Goal: Navigation & Orientation: Find specific page/section

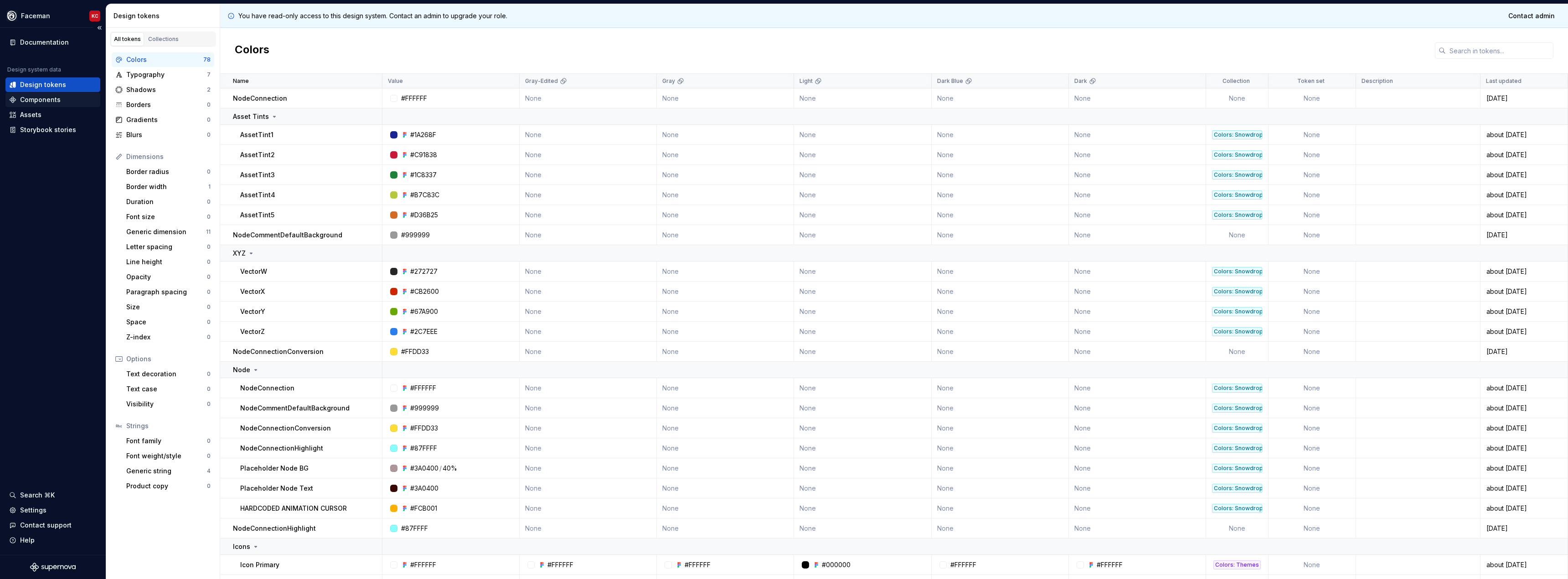
click at [33, 103] on div "Components" at bounding box center [40, 100] width 41 height 9
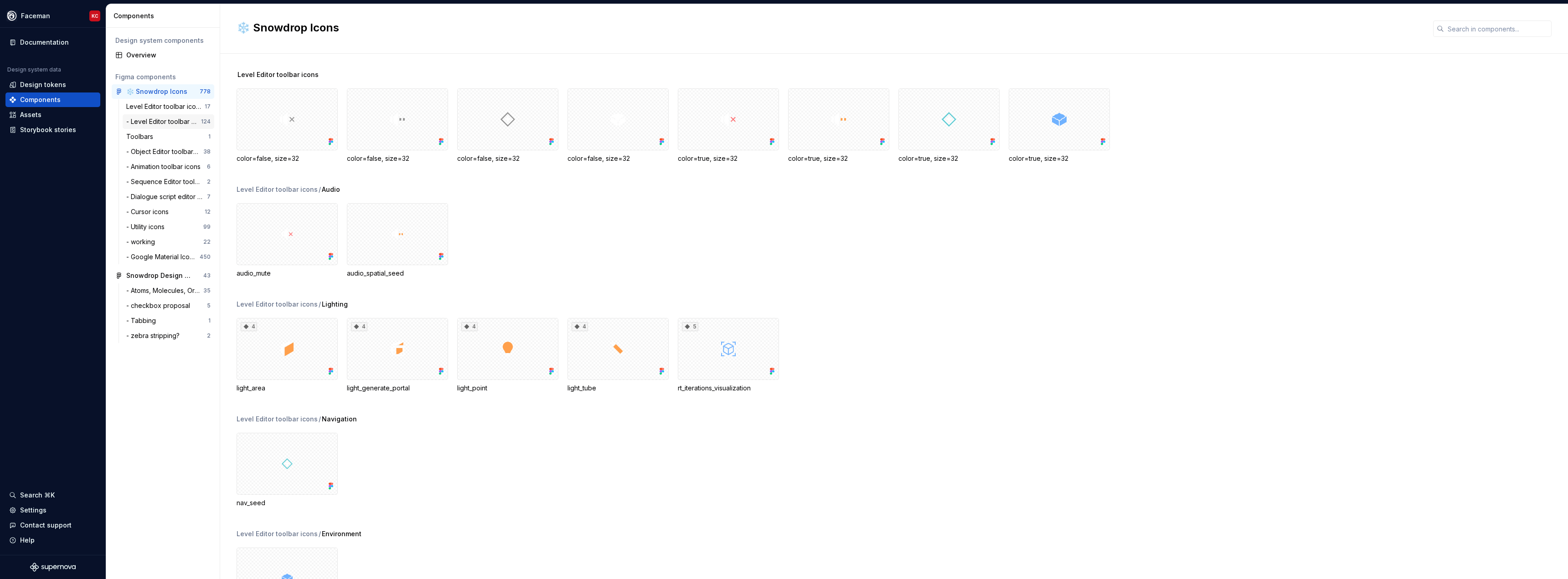
click at [144, 120] on div "- Level Editor toolbar icons" at bounding box center [163, 121] width 75 height 9
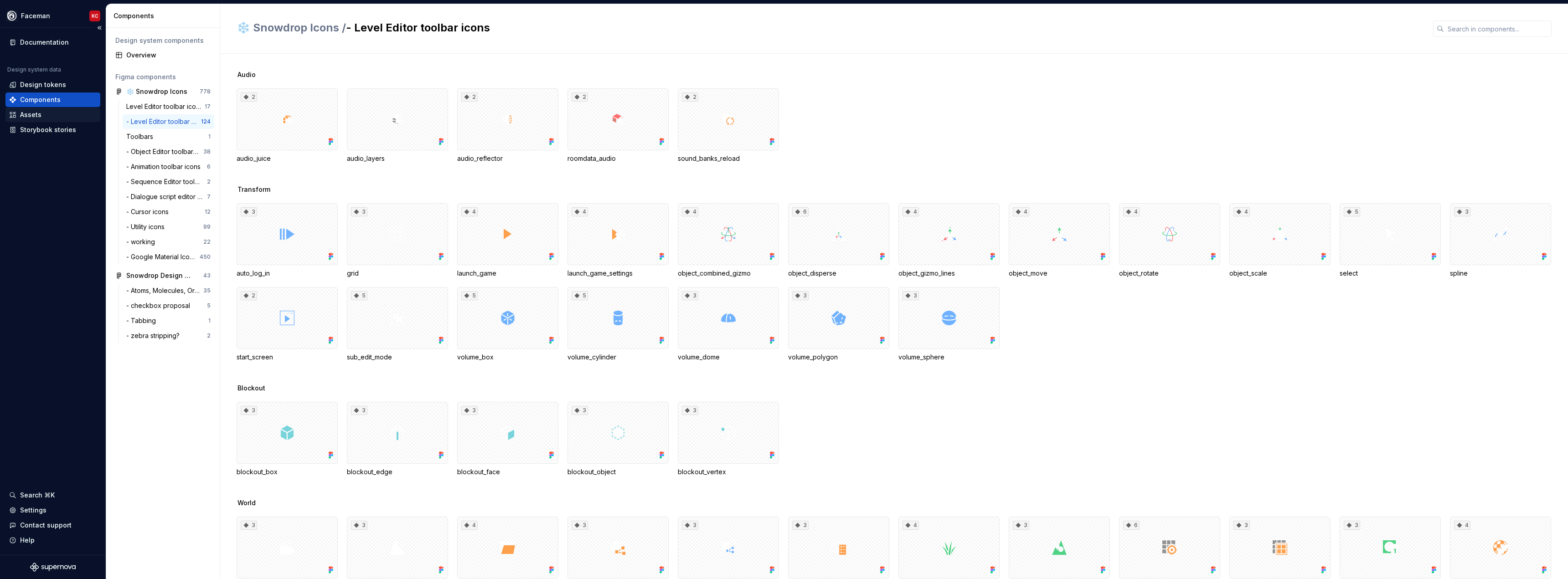
click at [42, 119] on div "Assets" at bounding box center [53, 114] width 88 height 9
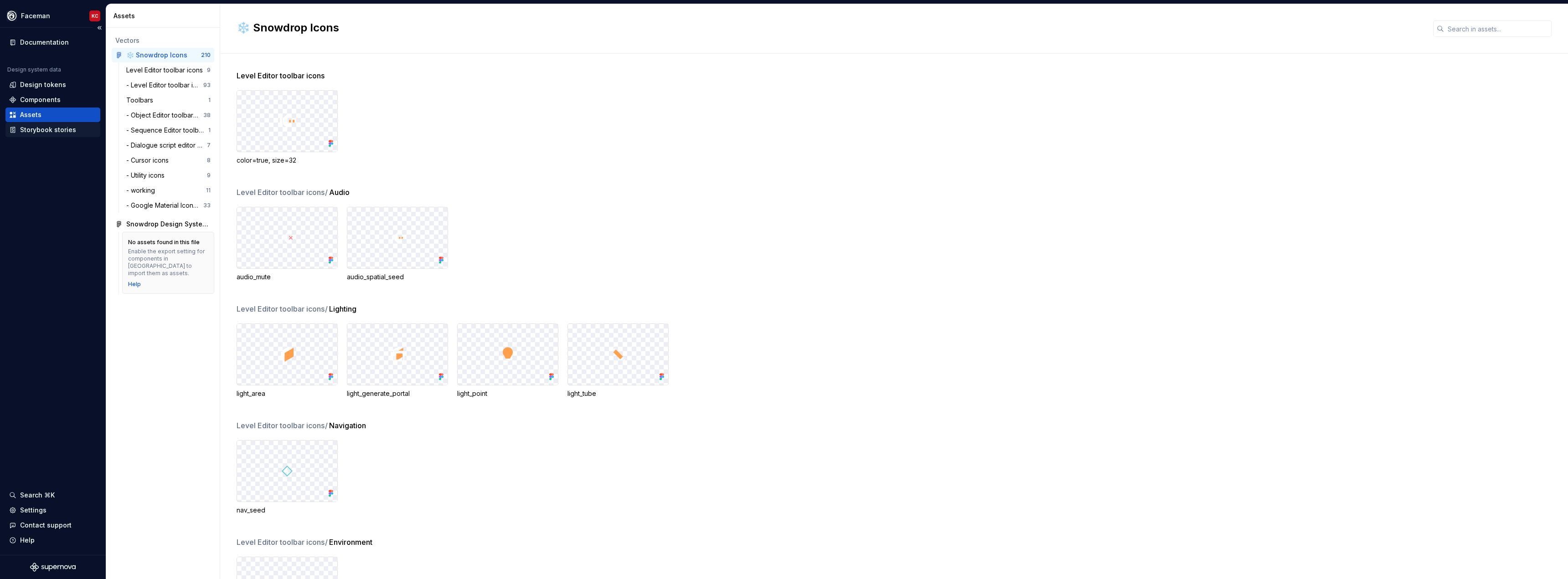
click at [40, 130] on div "Storybook stories" at bounding box center [48, 130] width 56 height 9
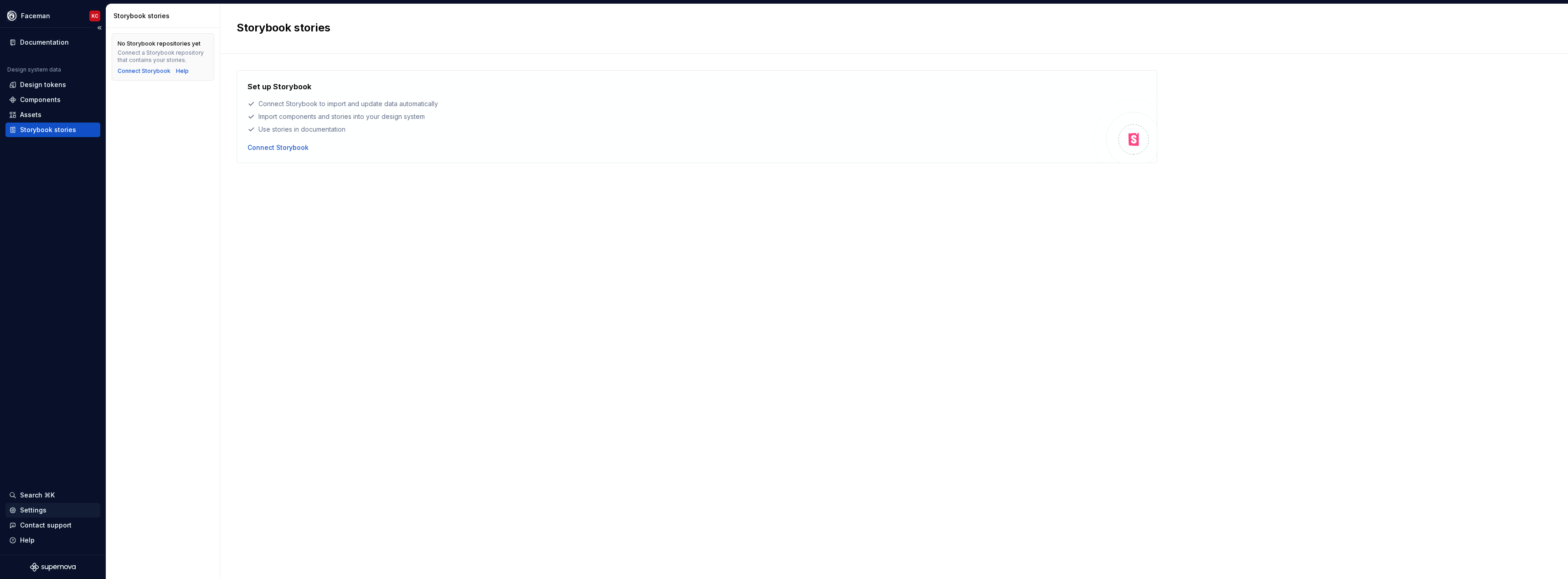
click at [35, 512] on div "Settings" at bounding box center [33, 510] width 26 height 9
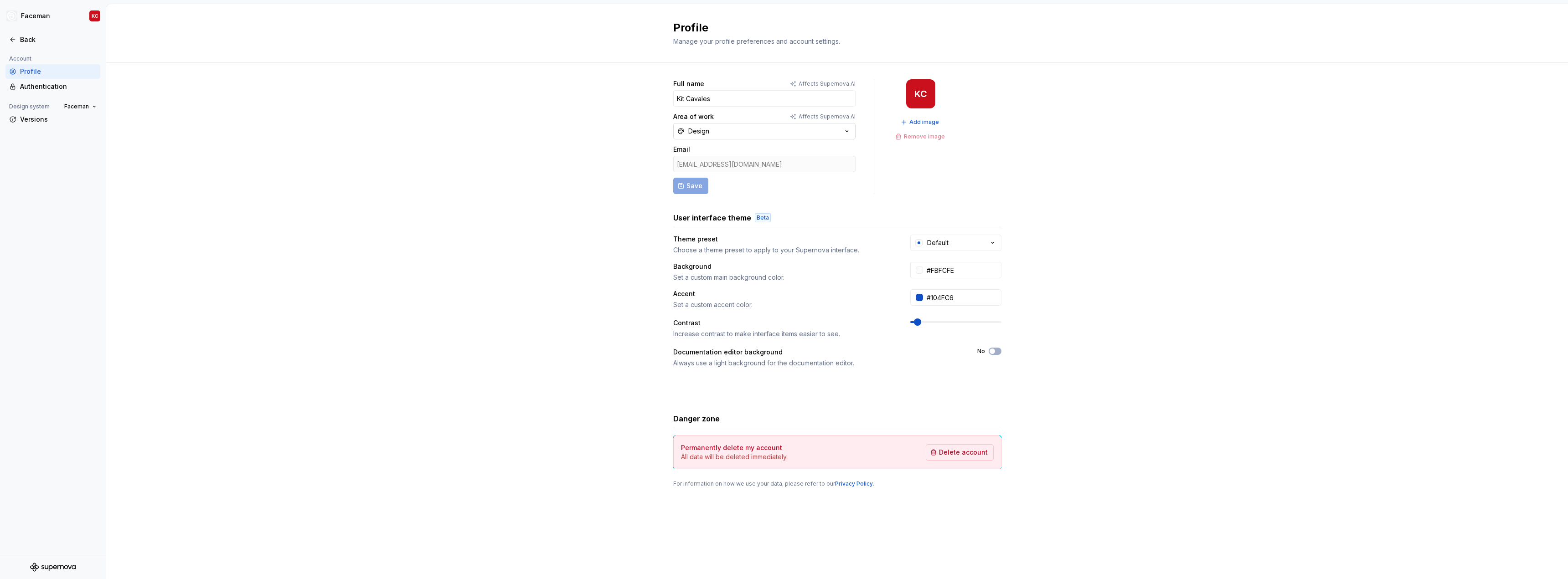
click at [847, 131] on icon "button" at bounding box center [847, 131] width 9 height 9
click at [522, 142] on div "Full name Affects Supernova AI Kit Cavales Area of work Affects Supernova AI De…" at bounding box center [837, 292] width 1462 height 459
click at [988, 239] on icon "button" at bounding box center [992, 243] width 9 height 9
click at [961, 373] on div "Default Dark" at bounding box center [960, 372] width 40 height 9
type input "#101010"
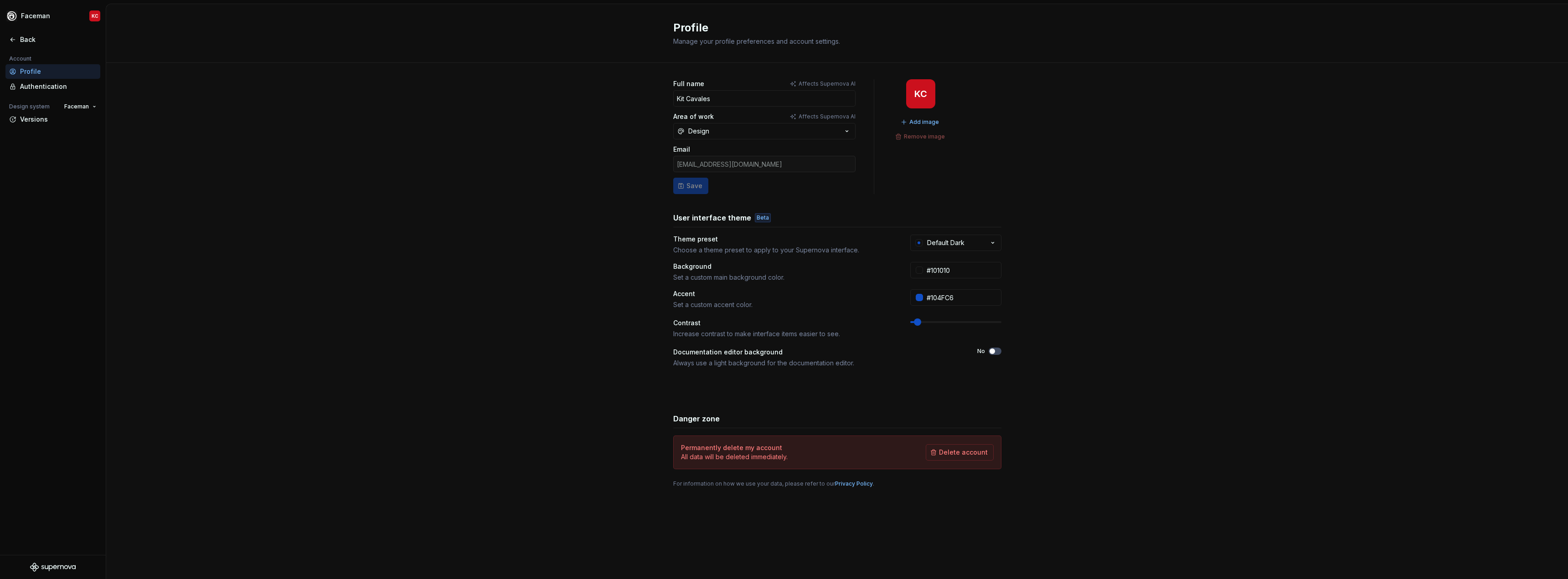
click at [1104, 268] on div "Full name Affects Supernova AI Kit Cavales Area of work Affects Supernova AI De…" at bounding box center [837, 292] width 1462 height 459
click at [550, 222] on div "Full name Affects Supernova AI Kit Cavales Area of work Affects Supernova AI De…" at bounding box center [837, 292] width 1462 height 459
click at [13, 41] on icon at bounding box center [13, 40] width 7 height 7
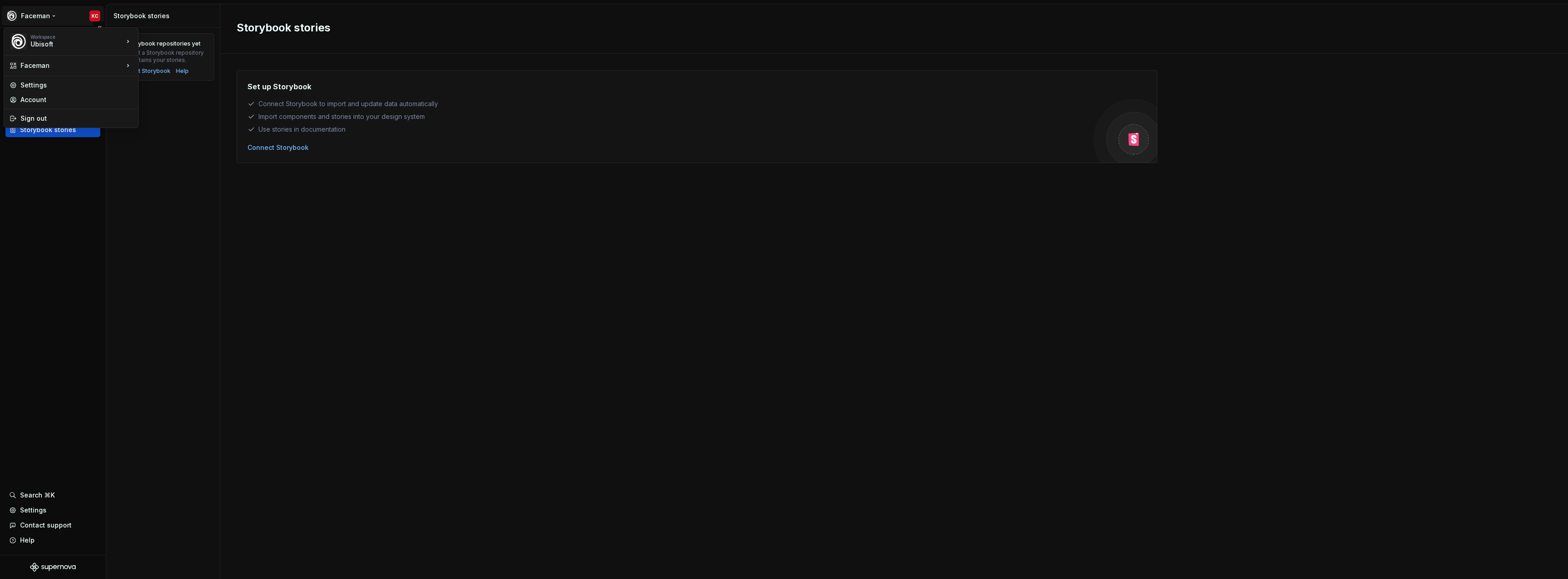
click at [36, 16] on html "Faceman KC Documentation Design system data Design tokens Components Assets Sto…" at bounding box center [784, 290] width 1568 height 579
click at [49, 496] on html "Faceman KC Documentation Design system data Design tokens Components Assets Sto…" at bounding box center [784, 290] width 1568 height 579
click at [48, 495] on div "Search ⌘K" at bounding box center [37, 494] width 35 height 9
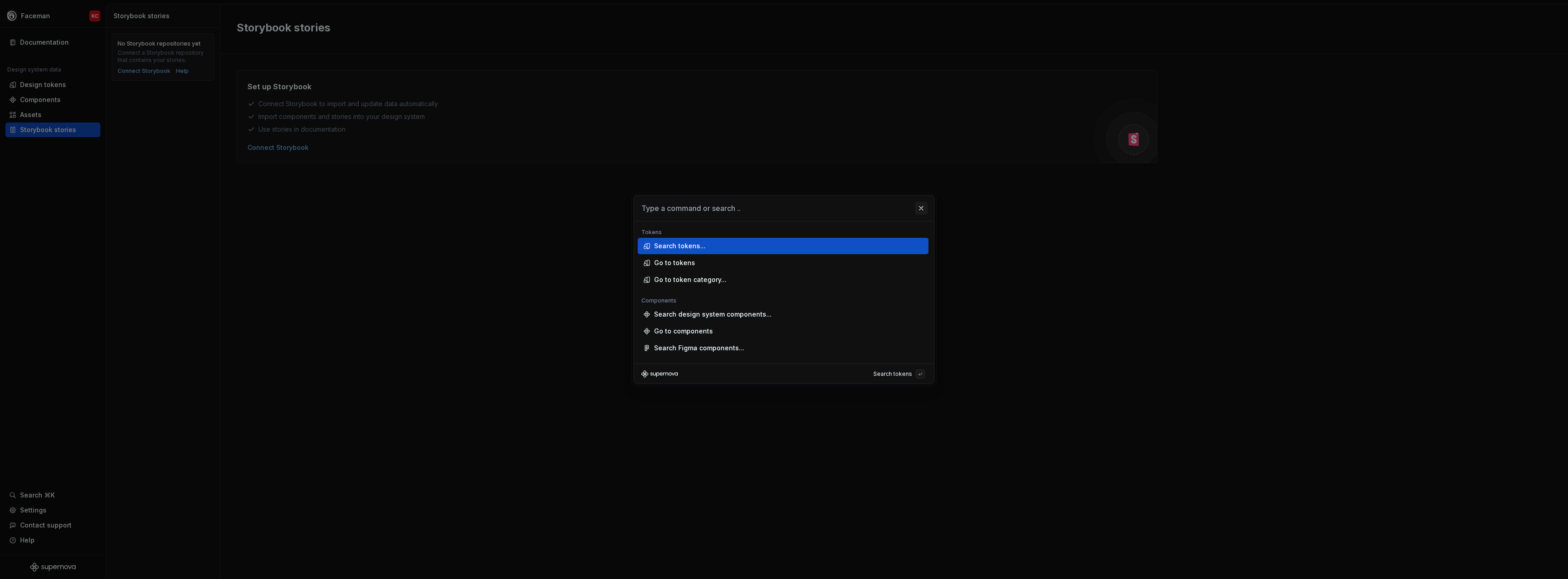
click at [925, 210] on button "button" at bounding box center [921, 208] width 13 height 13
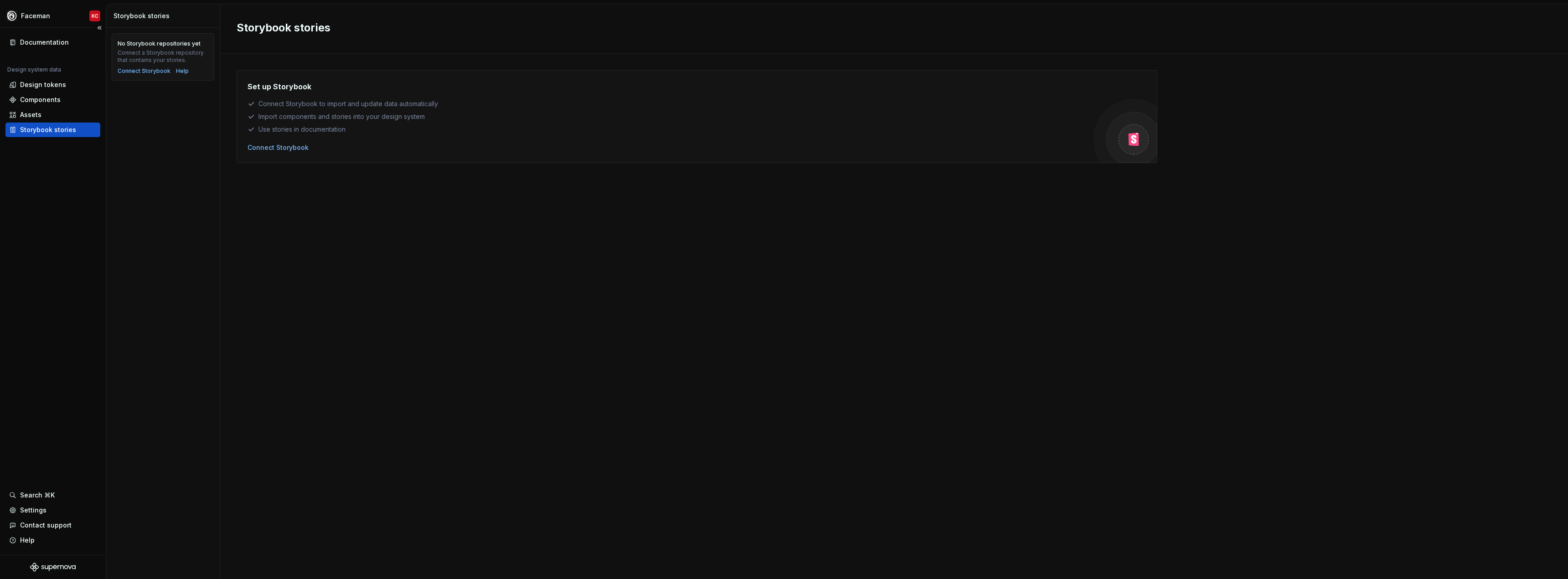
click at [72, 360] on div "Documentation Design system data Design tokens Components Assets Storybook stor…" at bounding box center [53, 291] width 106 height 527
